Goal: Transaction & Acquisition: Obtain resource

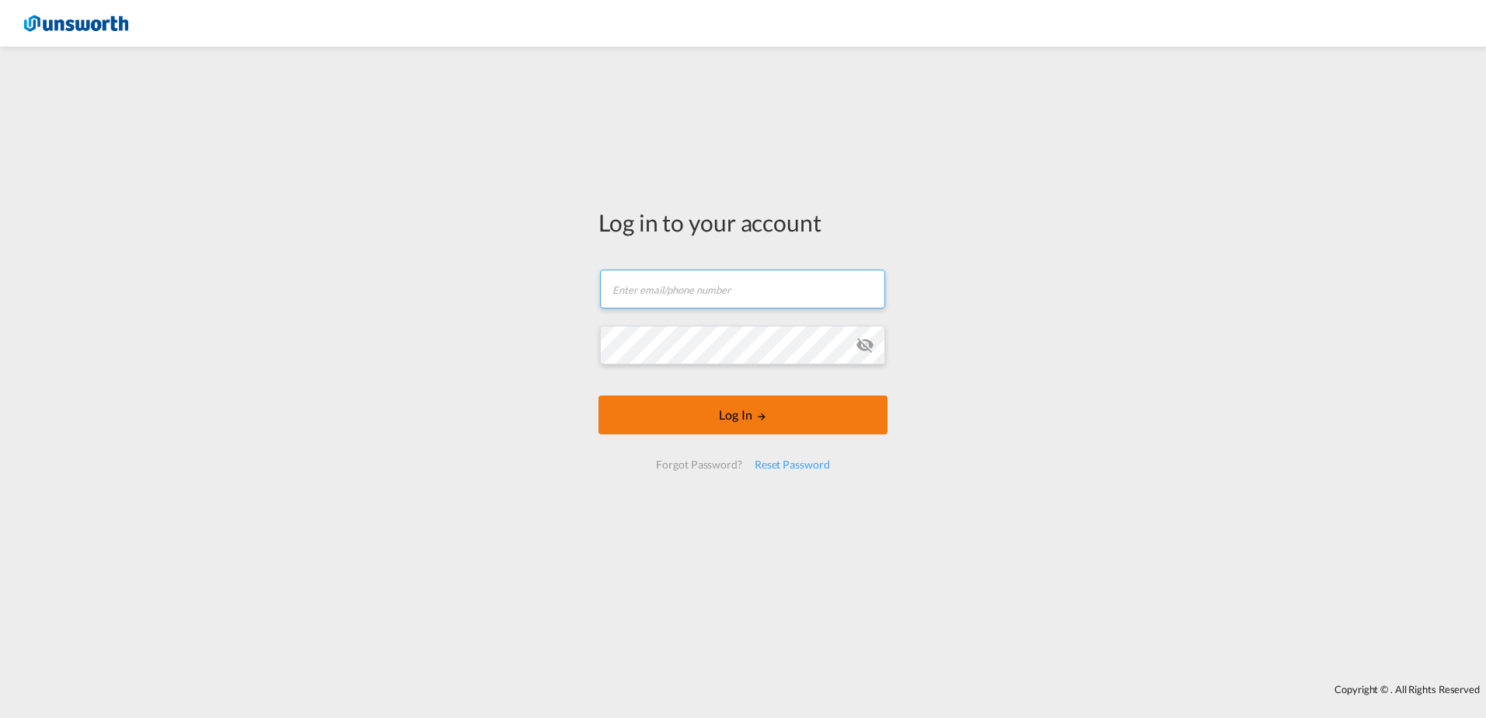
type input "[EMAIL_ADDRESS][PERSON_NAME][DOMAIN_NAME]"
click at [712, 411] on button "Log In" at bounding box center [742, 415] width 289 height 39
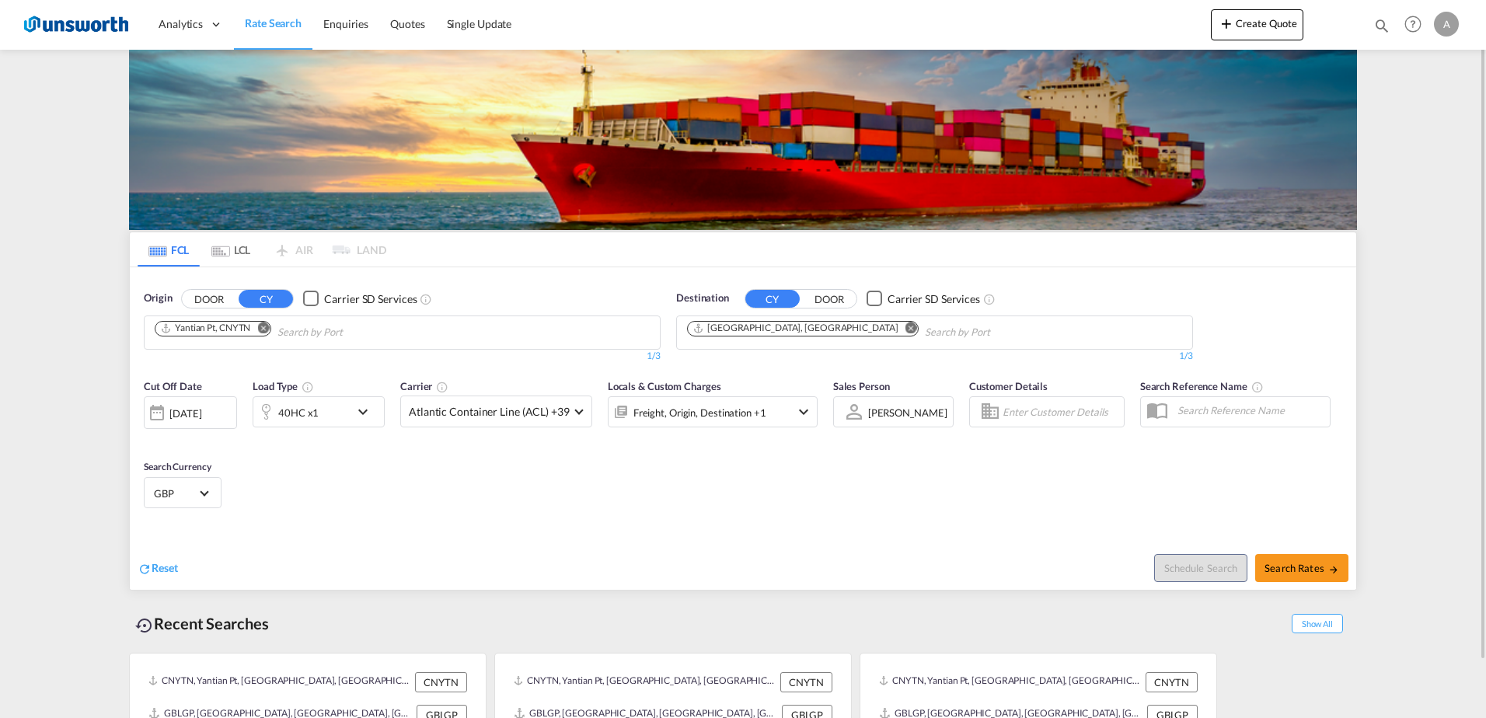
click at [266, 329] on md-icon "Remove" at bounding box center [263, 328] width 12 height 12
type input "ennore"
click at [176, 374] on div "Ennore India INENR" at bounding box center [274, 368] width 295 height 47
click at [361, 415] on md-icon "icon-chevron-down" at bounding box center [367, 412] width 26 height 19
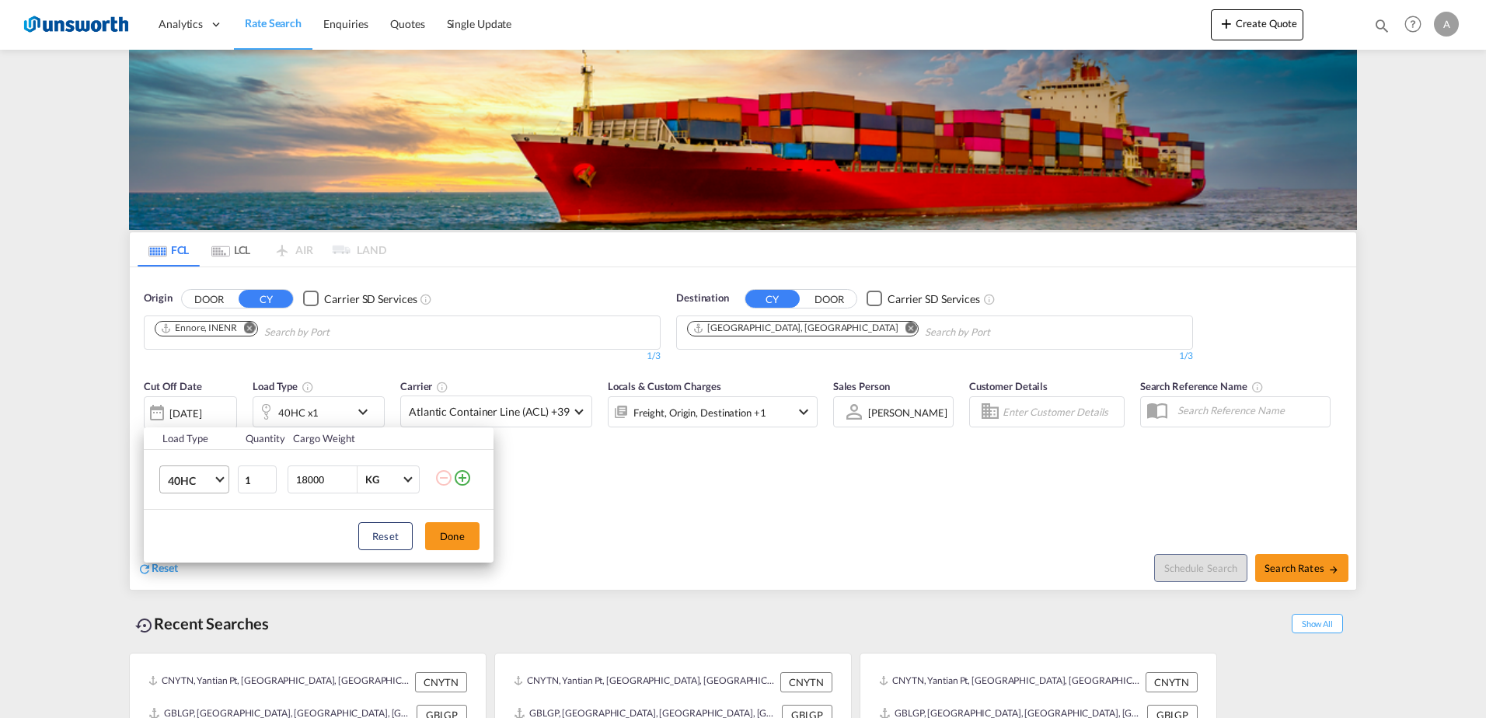
click at [219, 476] on span "Choose: \a40HC" at bounding box center [219, 478] width 9 height 9
click at [176, 403] on div "20GP" at bounding box center [181, 406] width 27 height 16
drag, startPoint x: 326, startPoint y: 483, endPoint x: 289, endPoint y: 484, distance: 37.3
click at [289, 484] on div "18000 KG KG" at bounding box center [354, 480] width 132 height 28
type input "23"
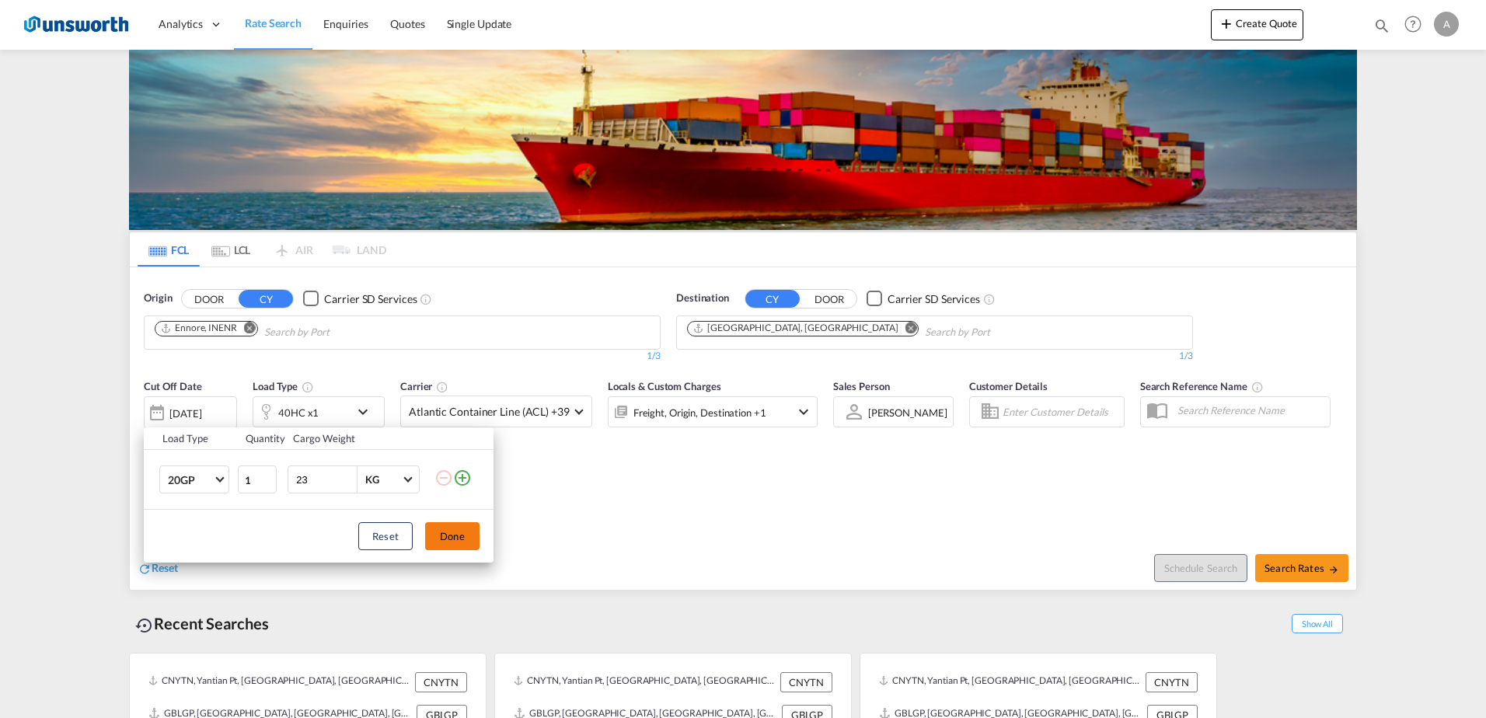
click at [446, 526] on button "Done" at bounding box center [452, 536] width 54 height 28
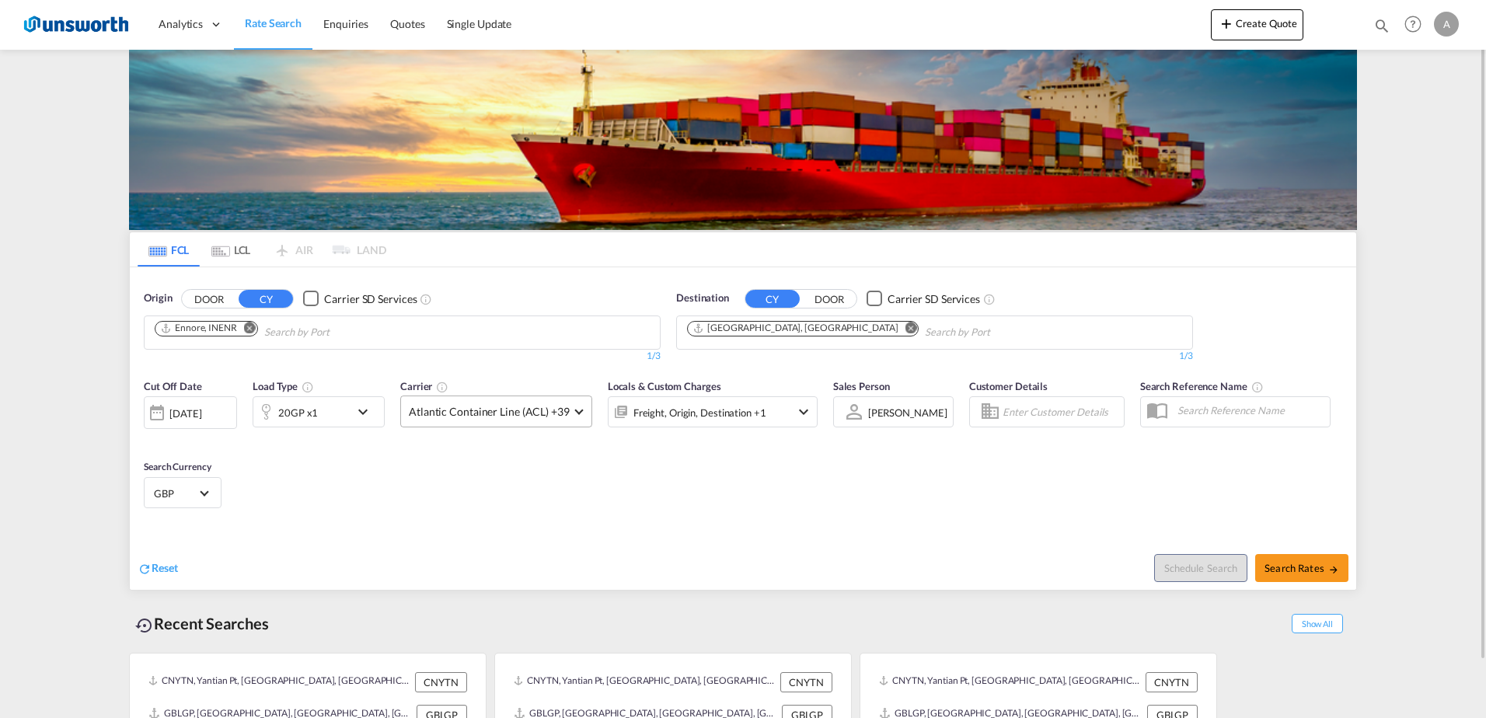
click at [582, 409] on md-select-value "Atlantic Container Line (ACL) +39" at bounding box center [496, 411] width 190 height 30
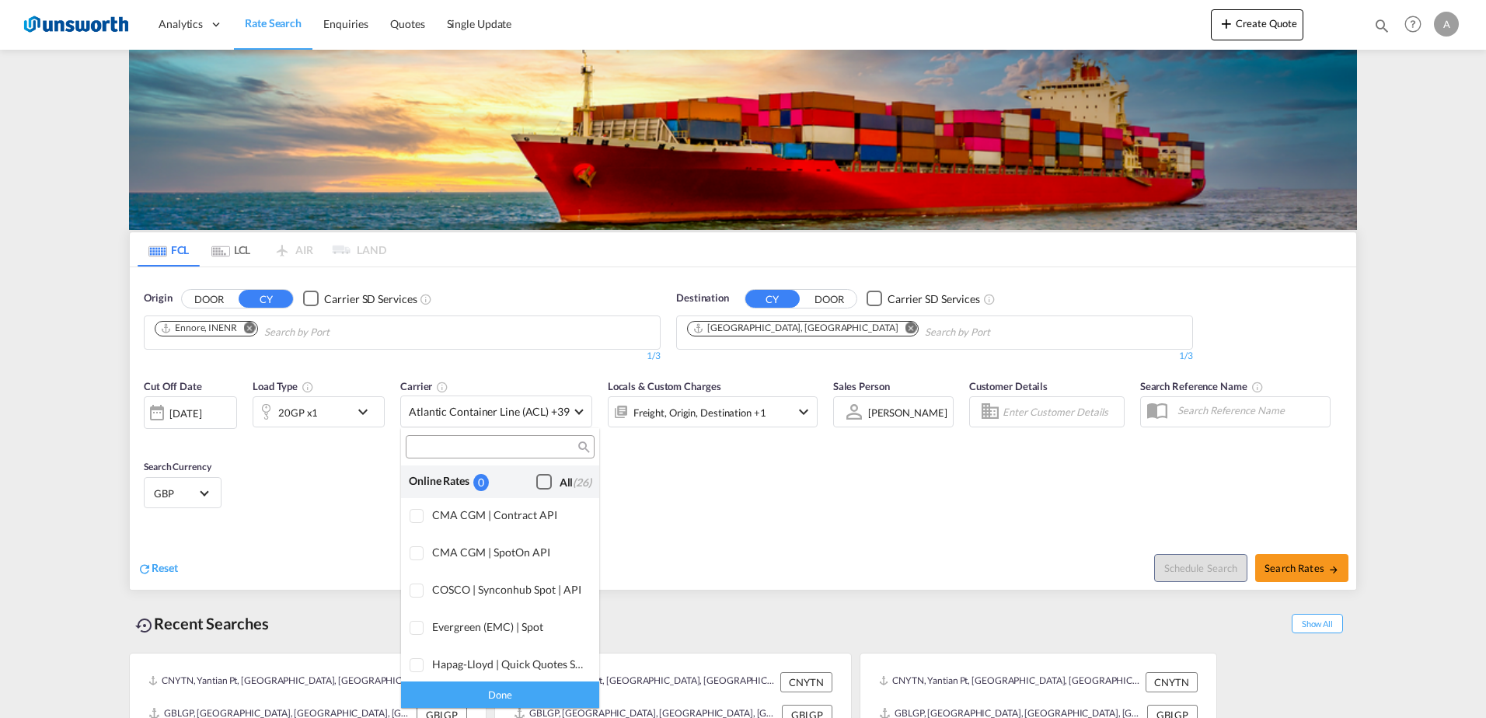
click at [536, 476] on div "Checkbox No Ink" at bounding box center [544, 482] width 16 height 16
click at [1283, 569] on md-backdrop at bounding box center [743, 359] width 1486 height 718
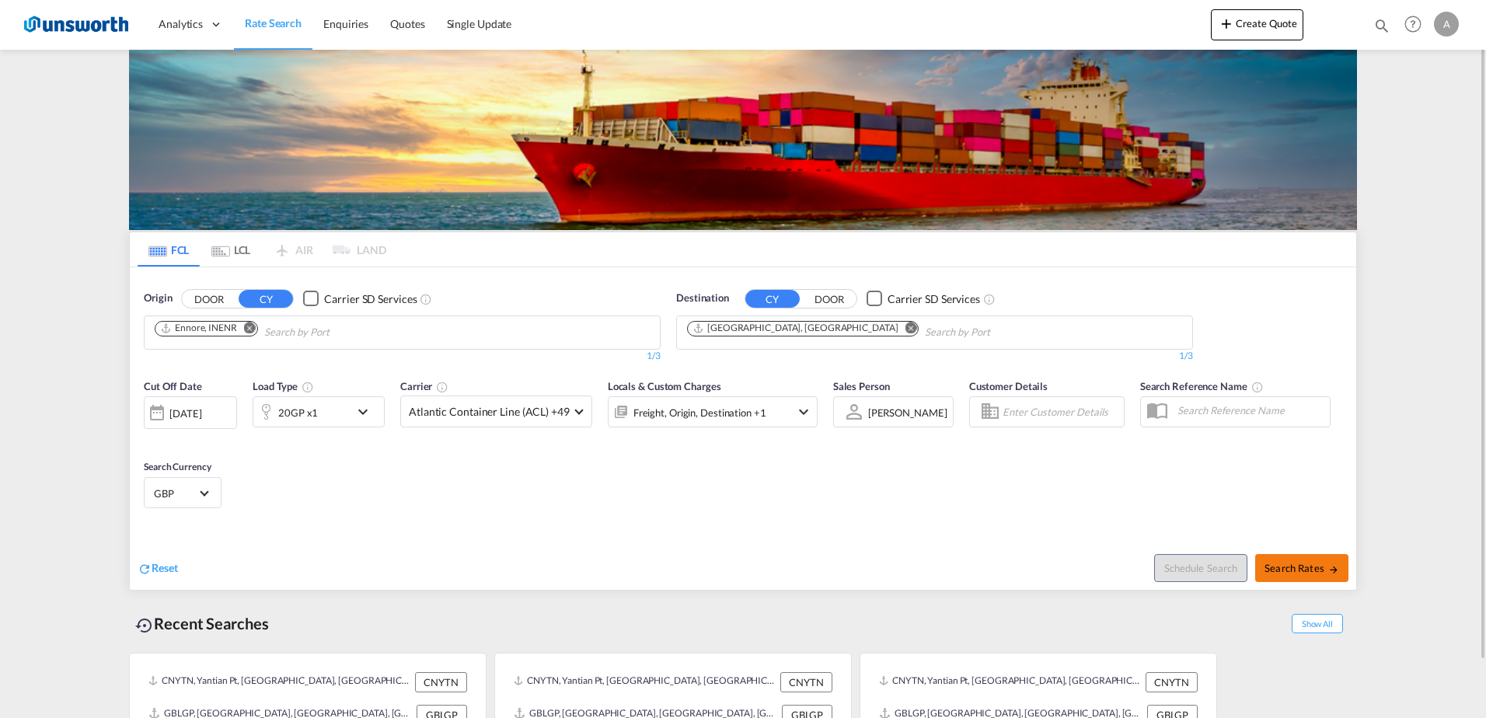
click at [1289, 566] on span "Search Rates" at bounding box center [1302, 568] width 75 height 12
type input "INENR to GBLGP / [DATE]"
